Goal: Information Seeking & Learning: Learn about a topic

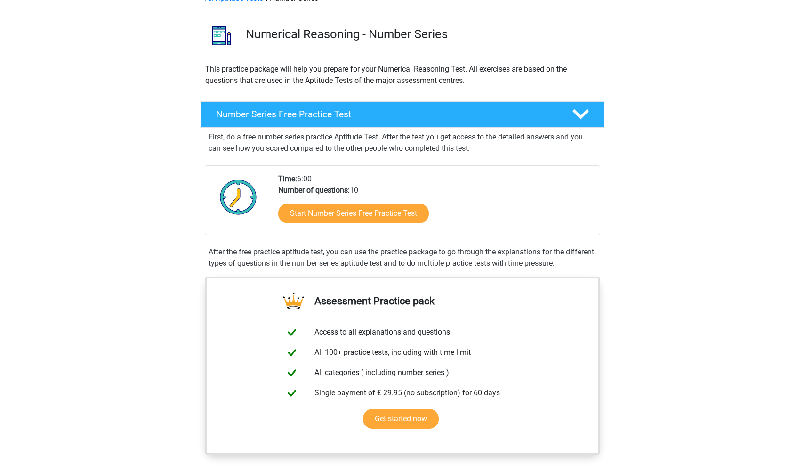
scroll to position [58, 0]
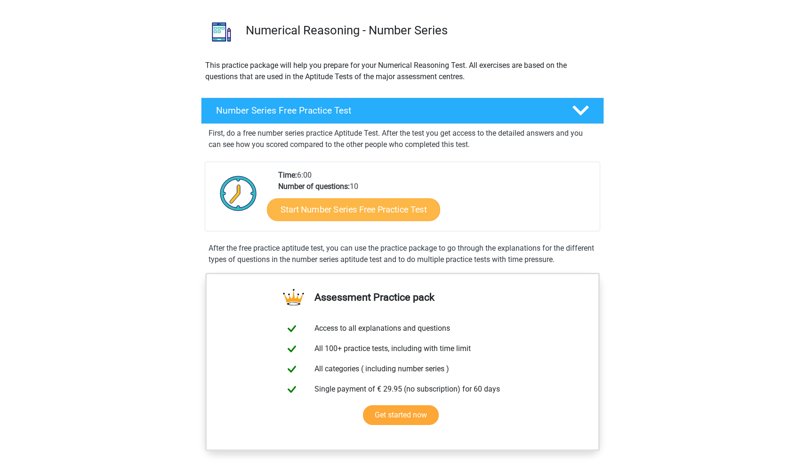
click at [390, 214] on link "Start Number Series Free Practice Test" at bounding box center [353, 209] width 173 height 23
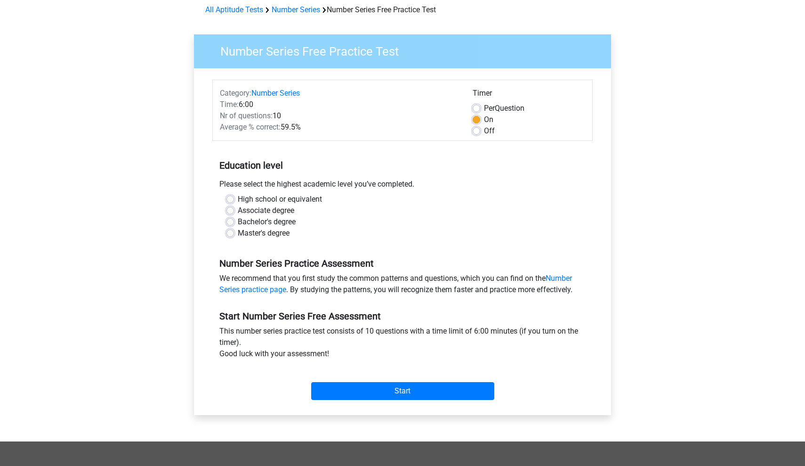
scroll to position [58, 0]
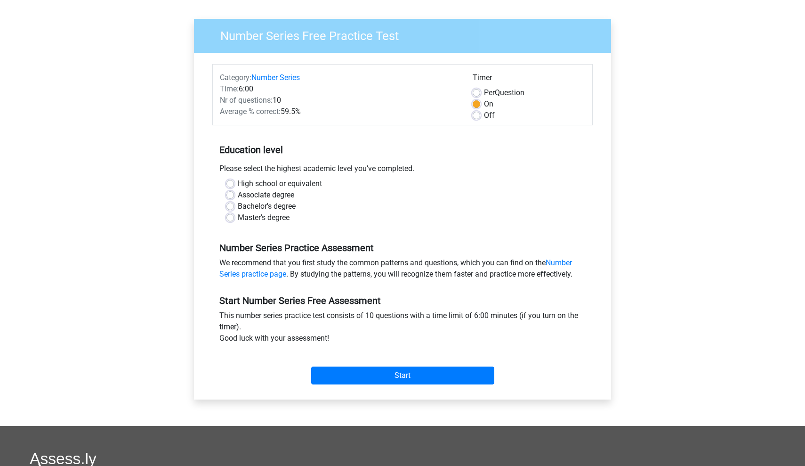
click at [245, 217] on label "Master's degree" at bounding box center [264, 217] width 52 height 11
click at [234, 217] on input "Master's degree" at bounding box center [231, 216] width 8 height 9
radio input "true"
click at [268, 209] on label "Bachelor's degree" at bounding box center [267, 206] width 58 height 11
click at [234, 209] on input "Bachelor's degree" at bounding box center [231, 205] width 8 height 9
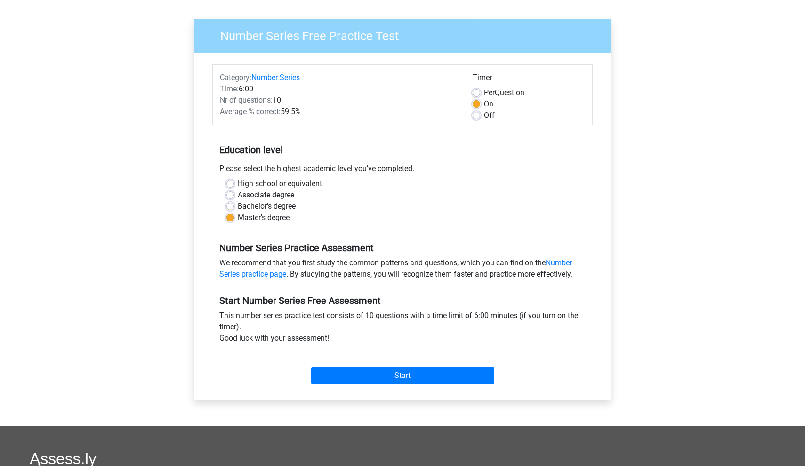
radio input "true"
click at [421, 381] on input "Start" at bounding box center [402, 375] width 183 height 18
click at [484, 119] on label "Off" at bounding box center [489, 115] width 11 height 11
click at [476, 119] on input "Off" at bounding box center [477, 114] width 8 height 9
radio input "true"
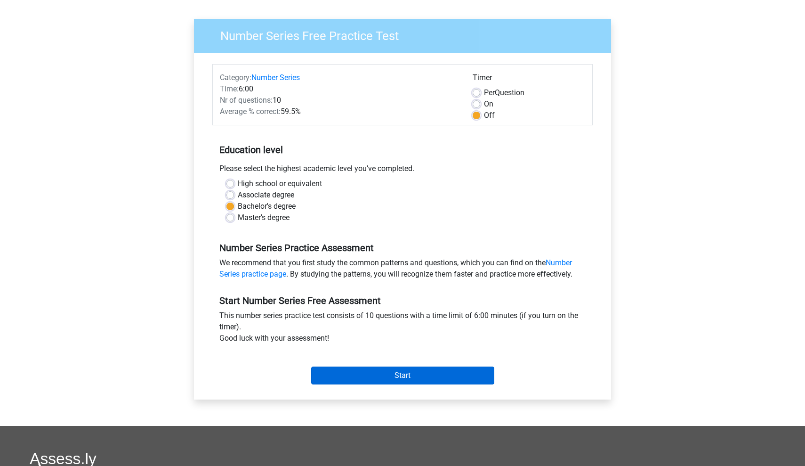
click at [426, 370] on input "Start" at bounding box center [402, 375] width 183 height 18
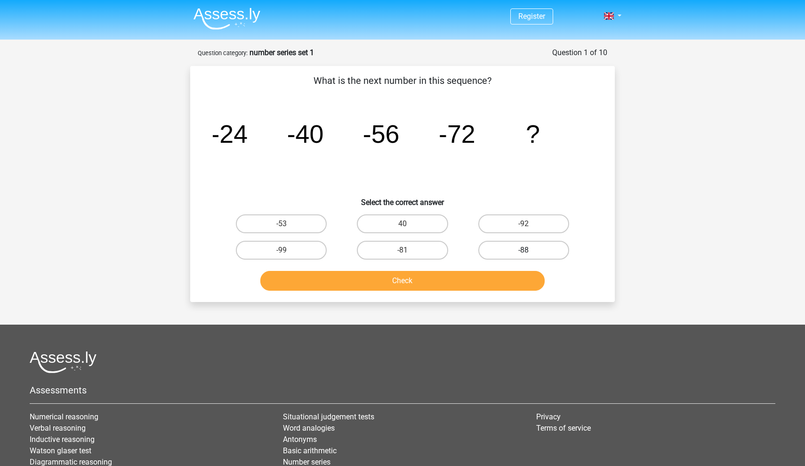
click at [514, 241] on label "-88" at bounding box center [524, 250] width 91 height 19
click at [524, 250] on input "-88" at bounding box center [527, 253] width 6 height 6
radio input "true"
click at [439, 277] on button "Check" at bounding box center [402, 281] width 285 height 20
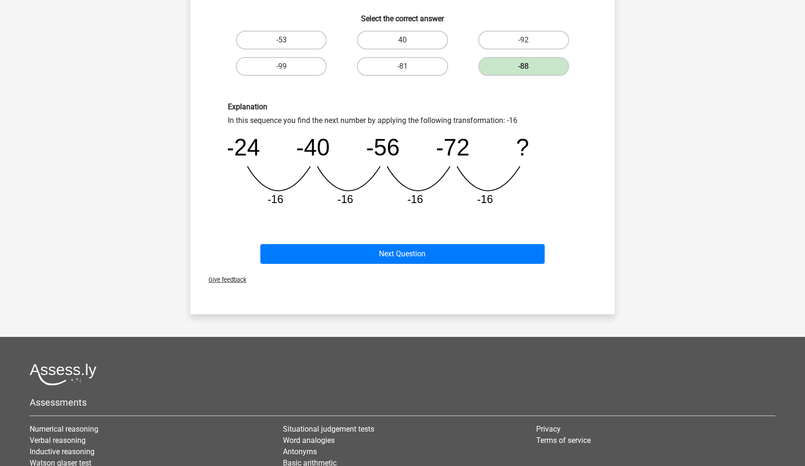
scroll to position [155, 0]
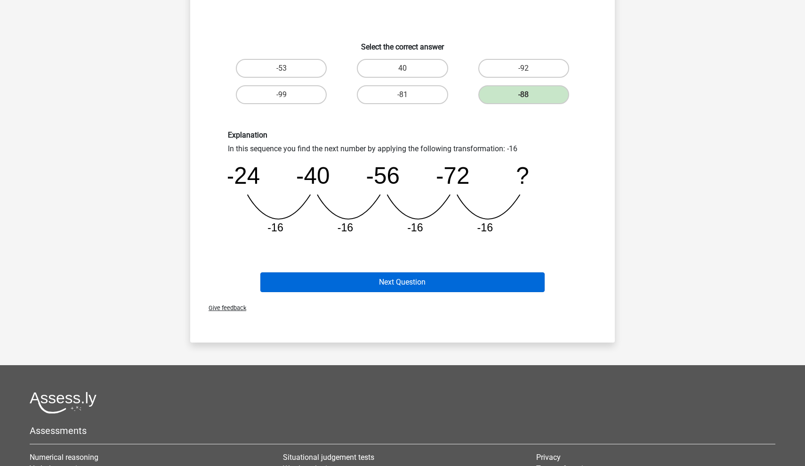
click at [434, 279] on button "Next Question" at bounding box center [402, 282] width 285 height 20
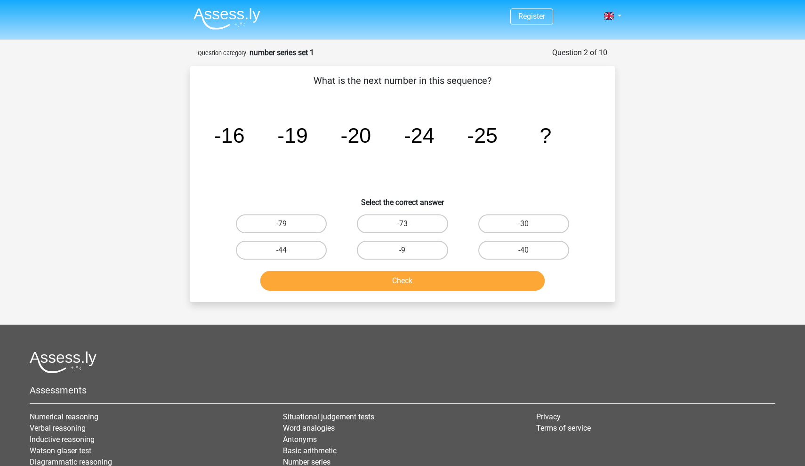
scroll to position [0, 0]
click at [528, 227] on input "-30" at bounding box center [527, 227] width 6 height 6
radio input "true"
click at [420, 278] on button "Check" at bounding box center [402, 281] width 285 height 20
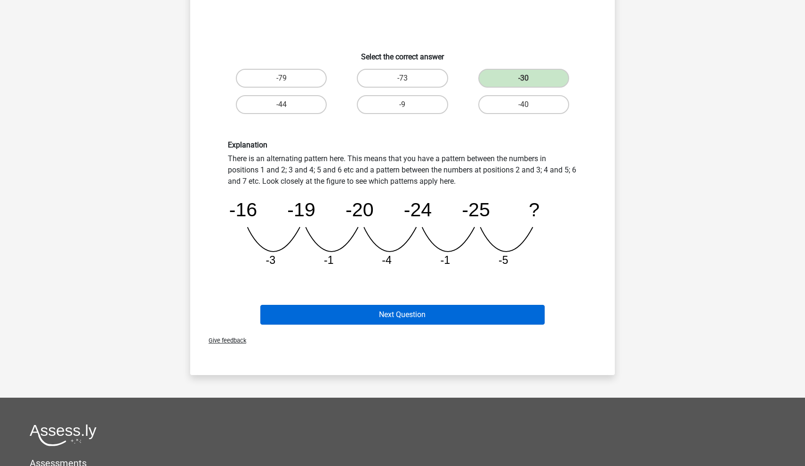
click at [422, 309] on button "Next Question" at bounding box center [402, 315] width 285 height 20
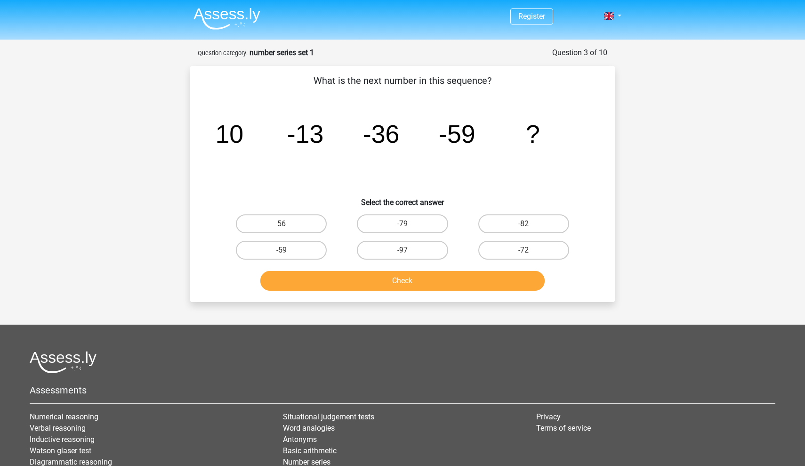
click at [449, 287] on button "Check" at bounding box center [402, 281] width 285 height 20
click at [518, 225] on label "-82" at bounding box center [524, 223] width 91 height 19
click at [524, 225] on input "-82" at bounding box center [527, 227] width 6 height 6
radio input "true"
click at [455, 278] on button "Check" at bounding box center [402, 281] width 285 height 20
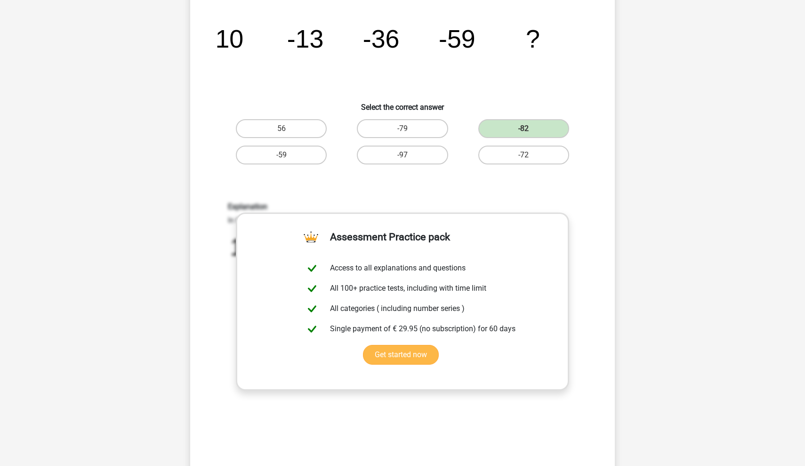
scroll to position [57, 0]
